Goal: Download file/media

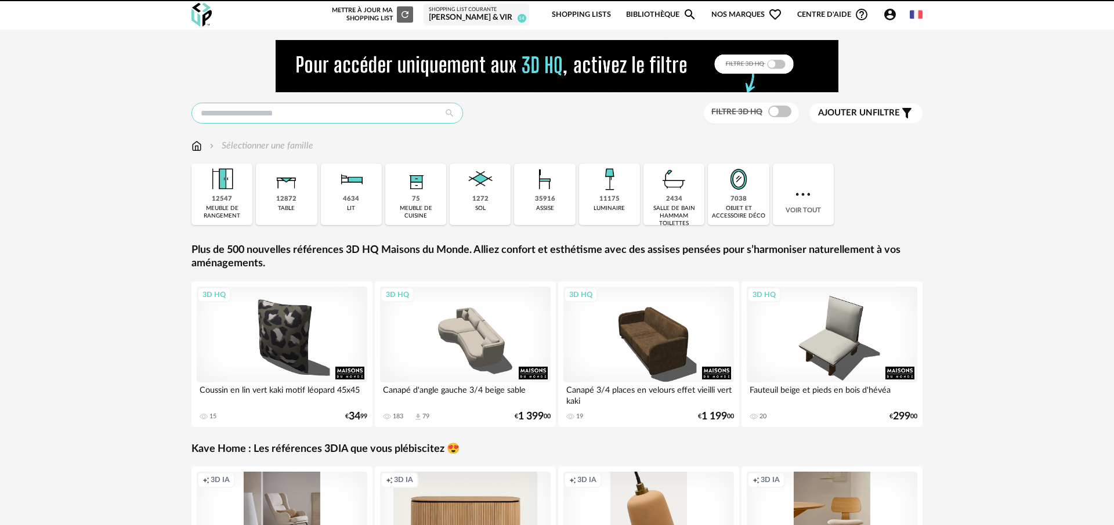
drag, startPoint x: 276, startPoint y: 113, endPoint x: 297, endPoint y: 113, distance: 20.9
click at [277, 113] on input "text" at bounding box center [326, 113] width 271 height 21
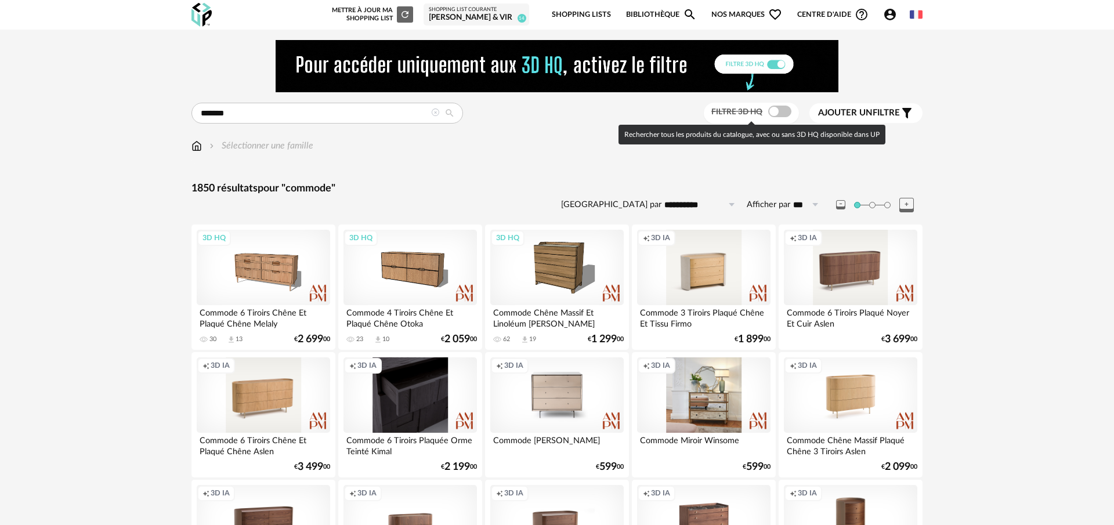
click at [768, 114] on span at bounding box center [779, 112] width 23 height 12
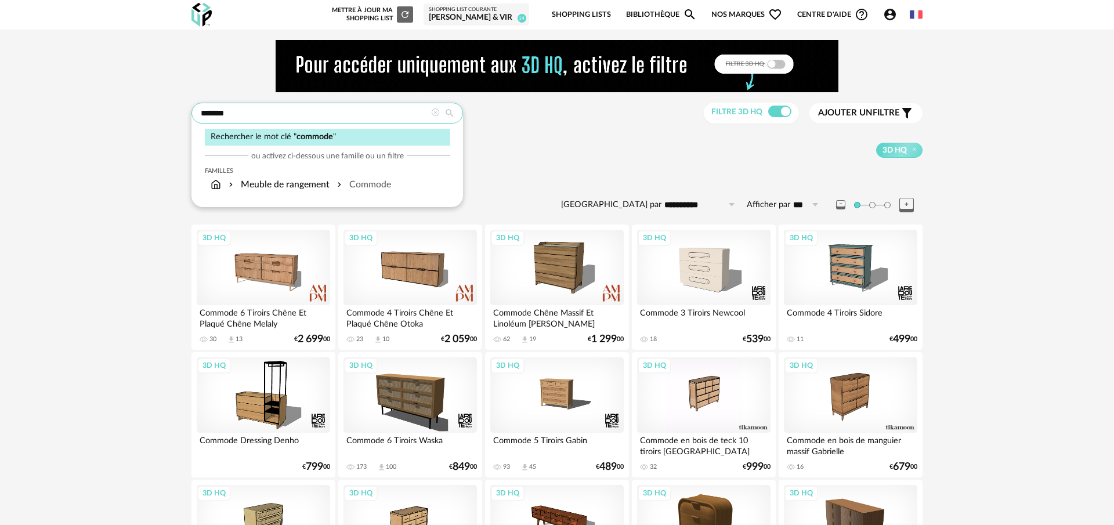
drag, startPoint x: 250, startPoint y: 113, endPoint x: 173, endPoint y: 112, distance: 76.6
type input "******"
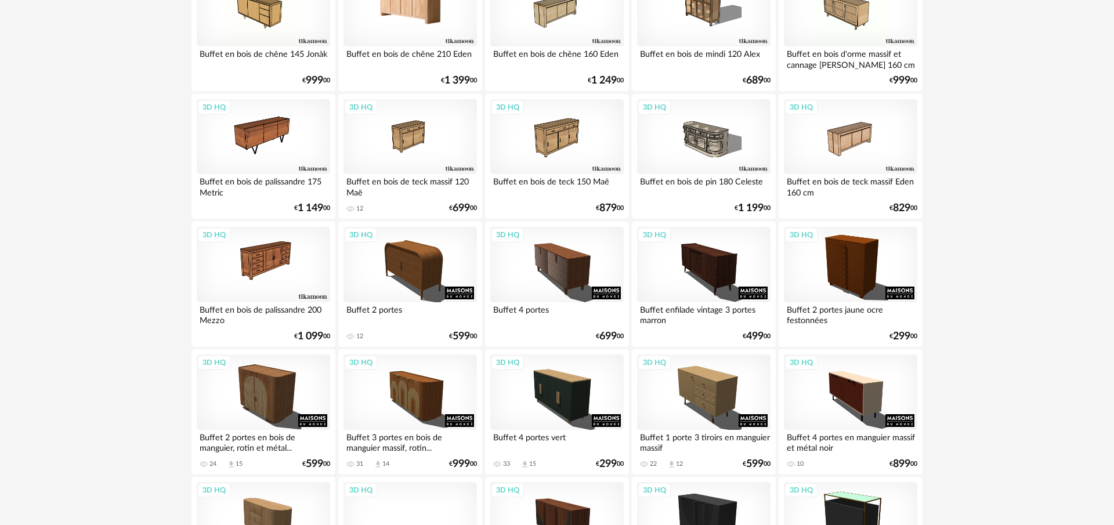
scroll to position [759, 0]
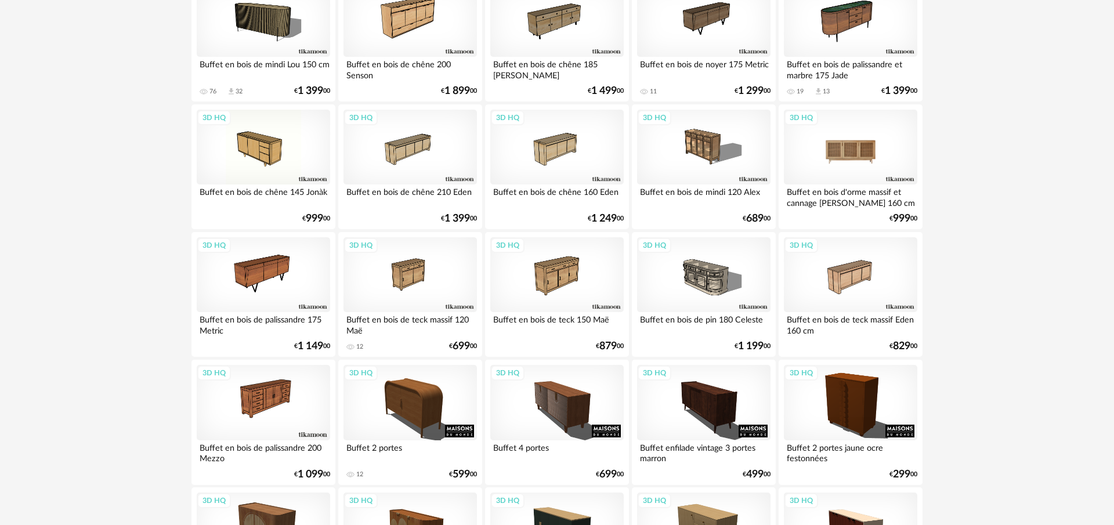
click at [880, 154] on div "3D HQ" at bounding box center [850, 147] width 133 height 75
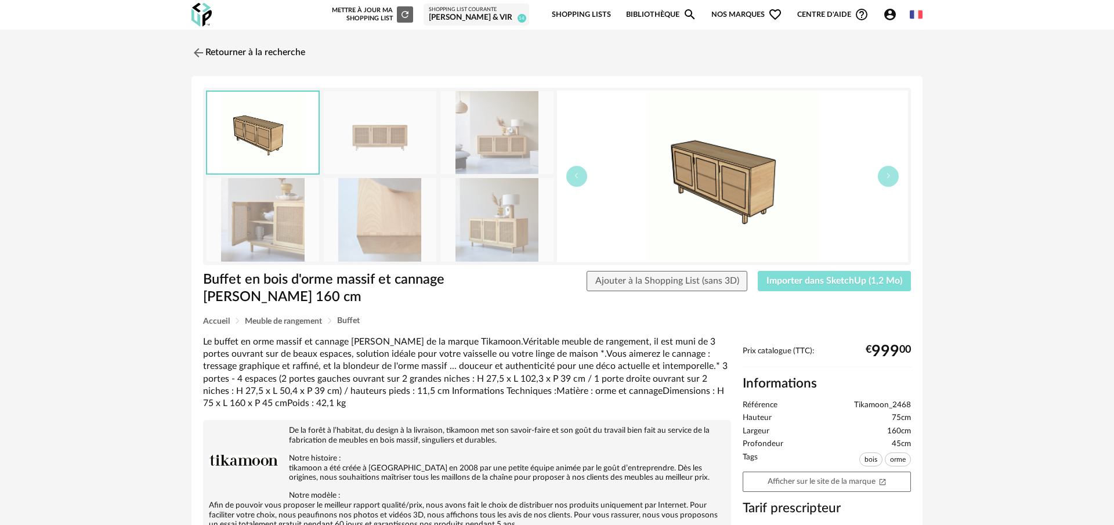
click at [841, 283] on span "Importer dans SketchUp (1,2 Mo)" at bounding box center [834, 280] width 136 height 9
